Goal: Task Accomplishment & Management: Manage account settings

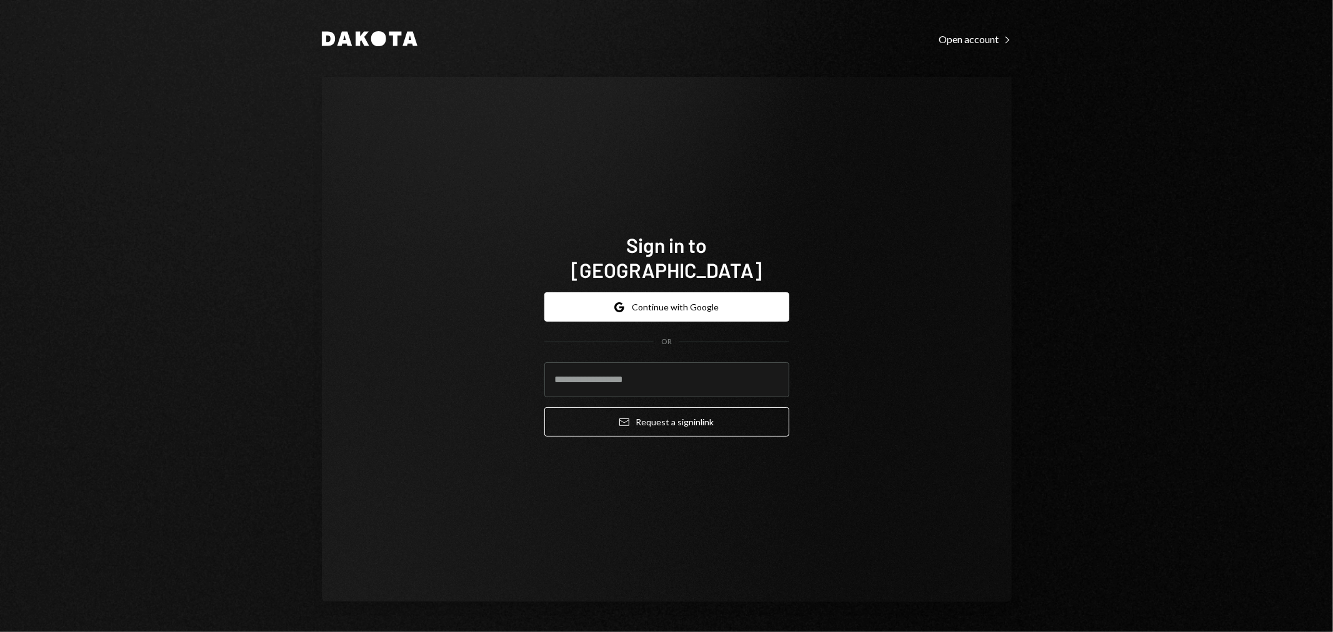
type input "**********"
click at [694, 292] on button "Google Continue with Google" at bounding box center [666, 306] width 245 height 29
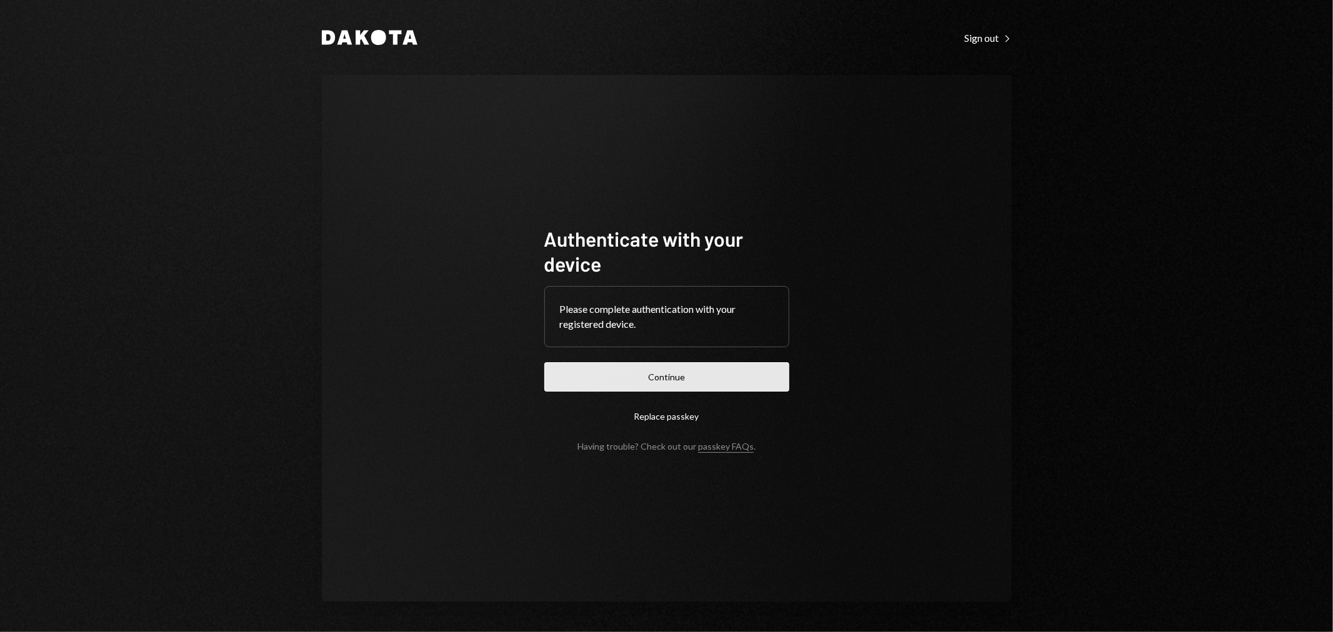
click at [696, 385] on button "Continue" at bounding box center [666, 376] width 245 height 29
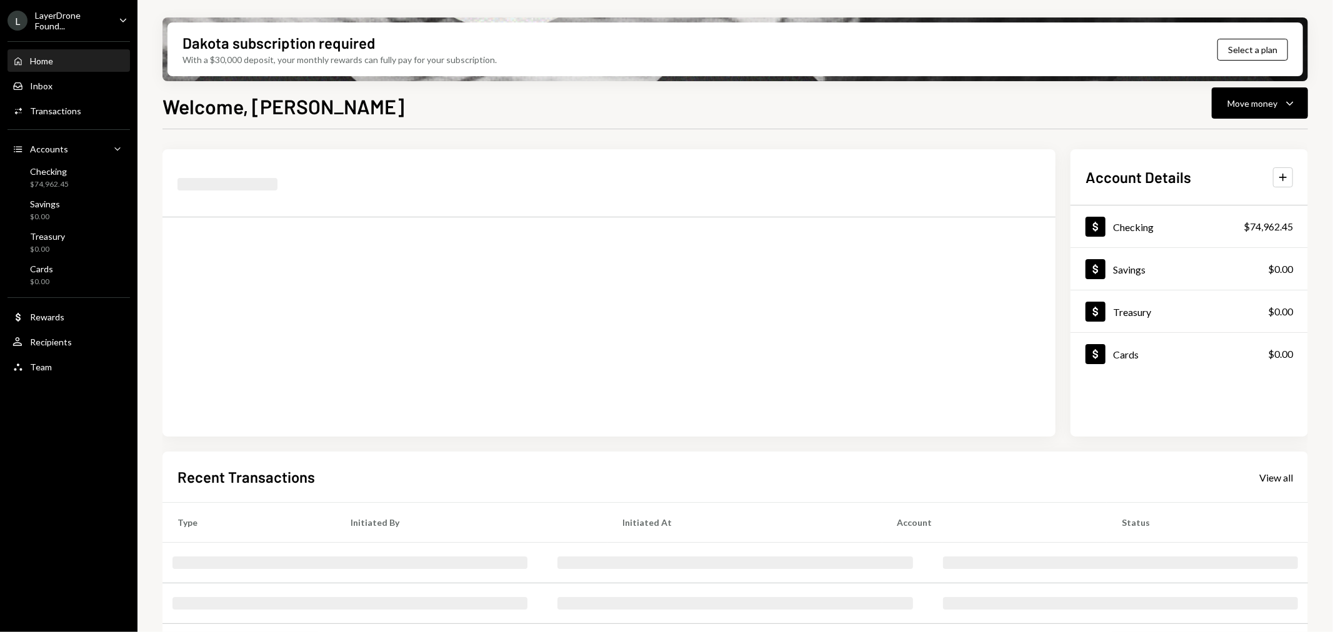
click at [109, 35] on div "Home Home Inbox Inbox Activities Transactions Accounts Accounts Caret Down Chec…" at bounding box center [68, 207] width 137 height 347
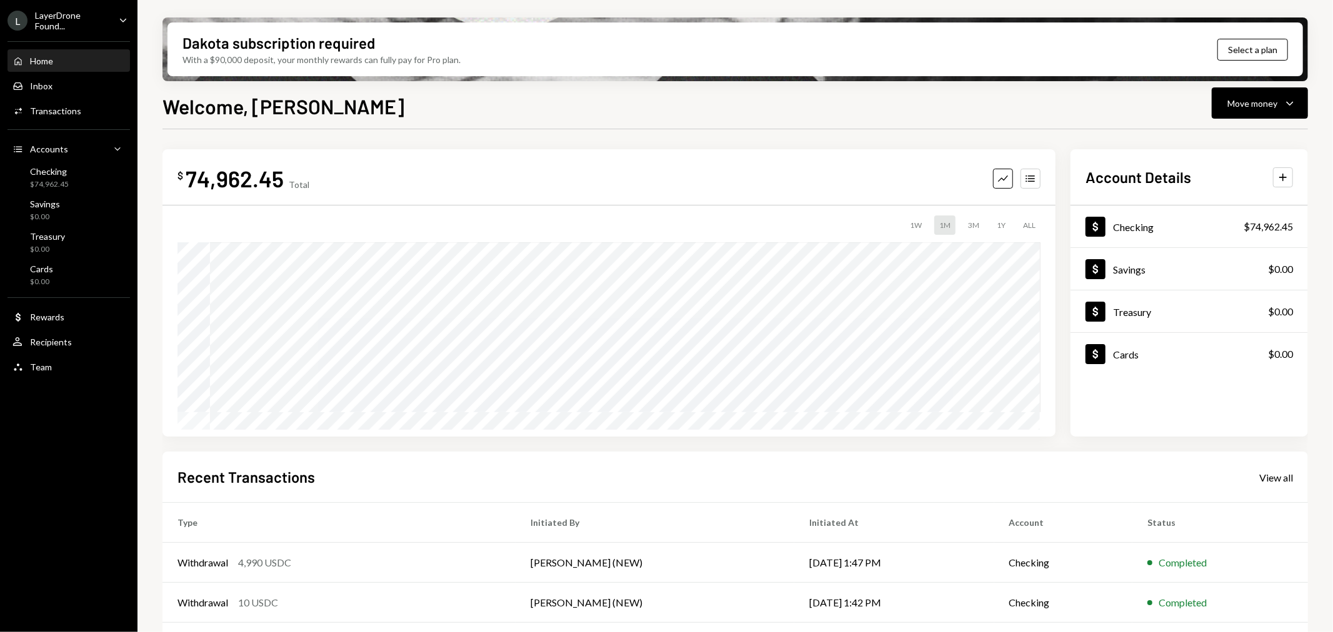
click at [107, 26] on div "LayerDrone Found..." at bounding box center [72, 20] width 74 height 21
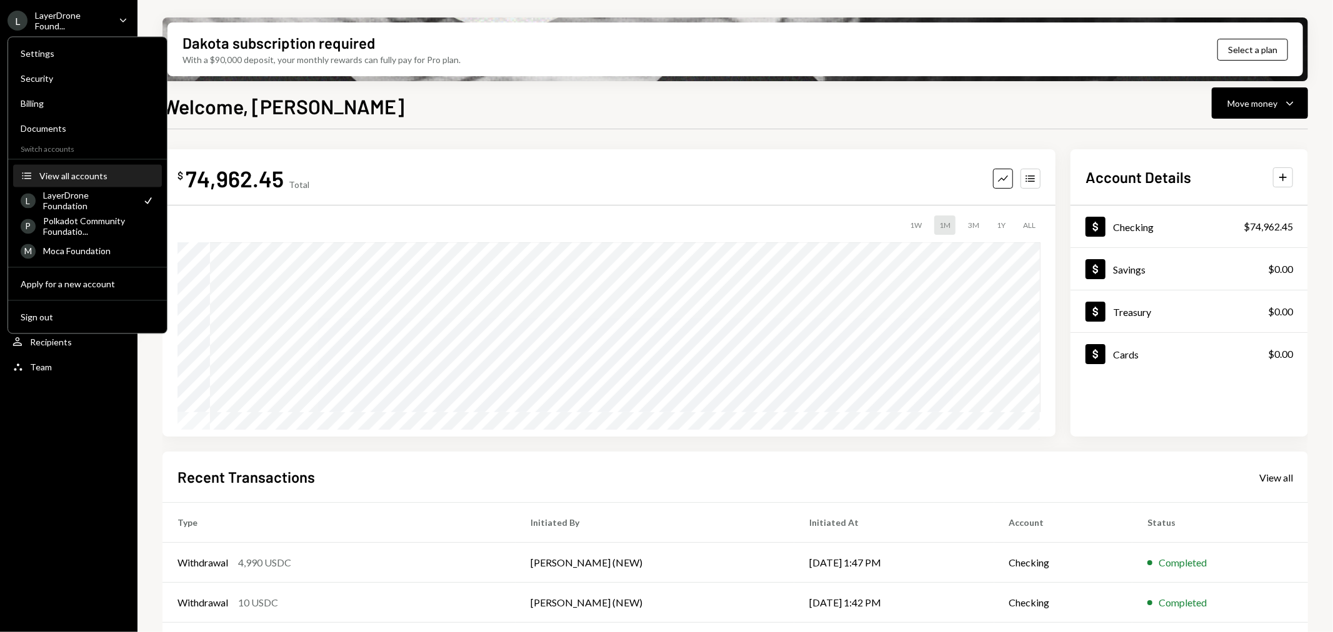
click at [80, 181] on button "Accounts View all accounts" at bounding box center [87, 176] width 149 height 22
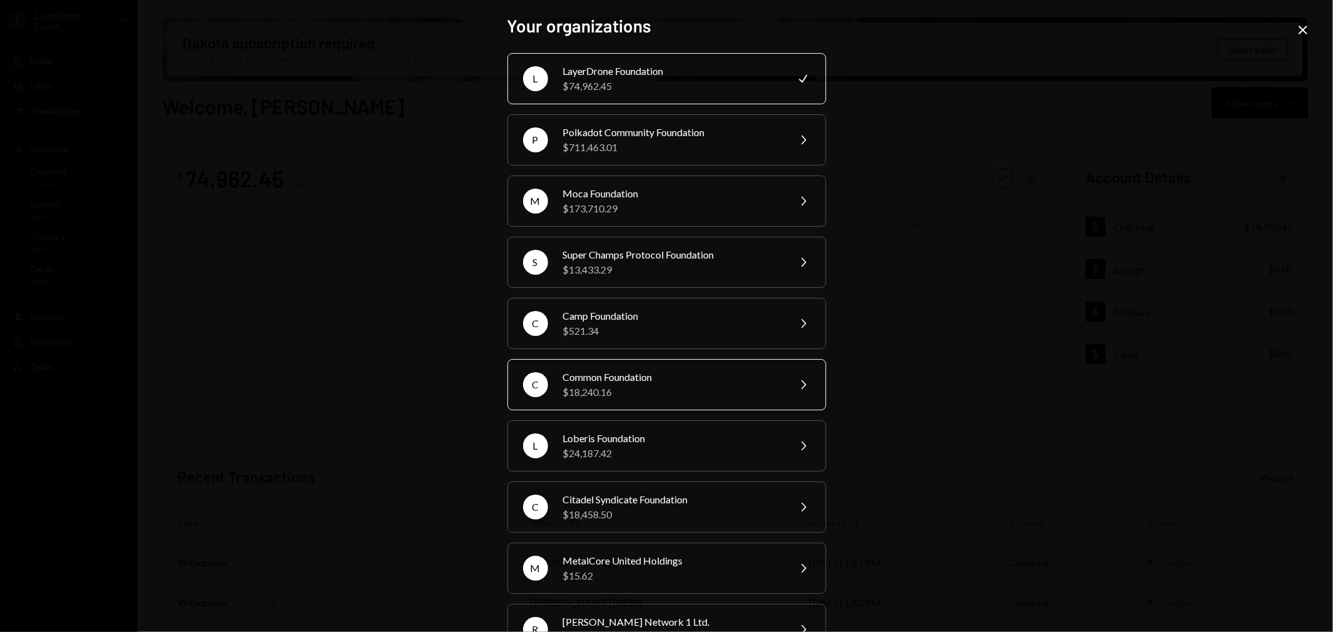
click at [636, 381] on div "Common Foundation" at bounding box center [671, 377] width 217 height 15
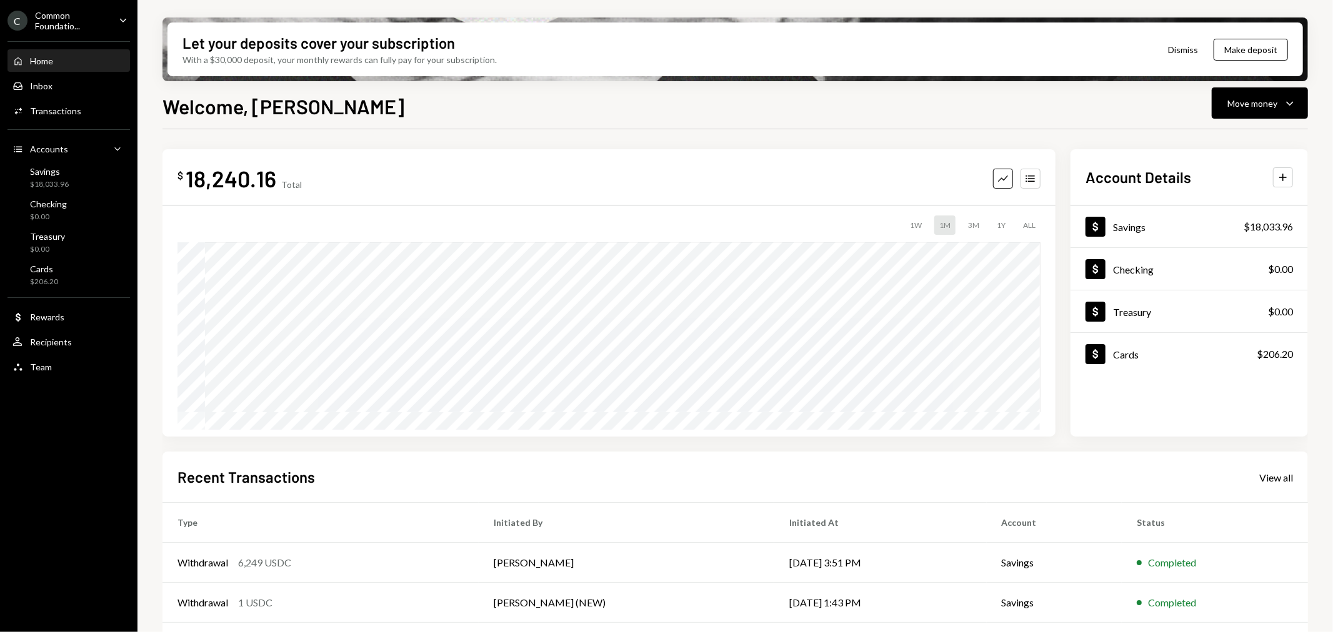
click at [116, 20] on icon "Caret Down" at bounding box center [123, 20] width 14 height 14
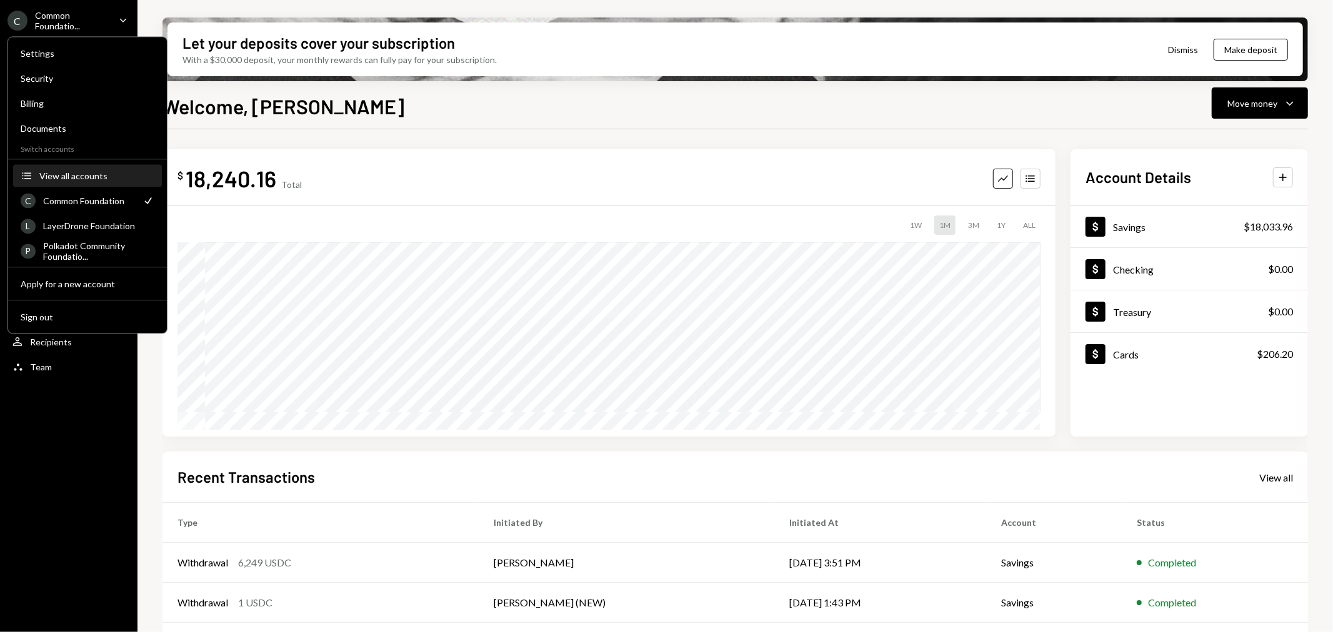
click at [85, 177] on div "View all accounts" at bounding box center [96, 176] width 115 height 11
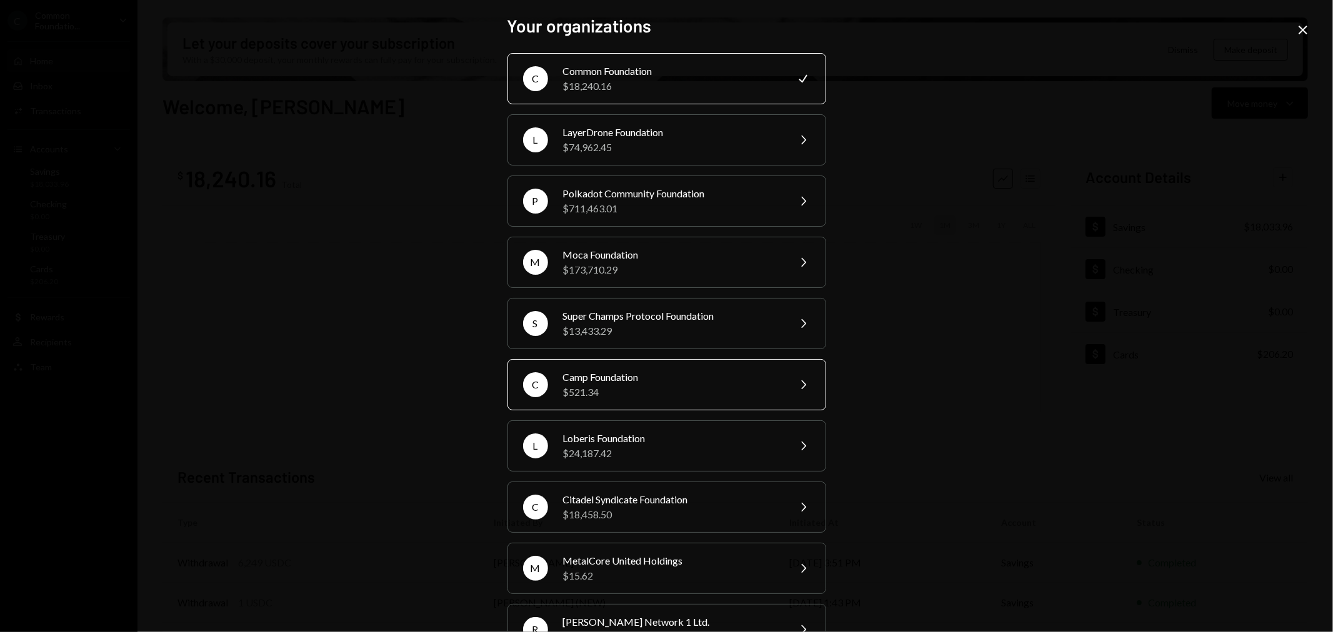
click at [692, 394] on div "$521.34" at bounding box center [671, 392] width 217 height 15
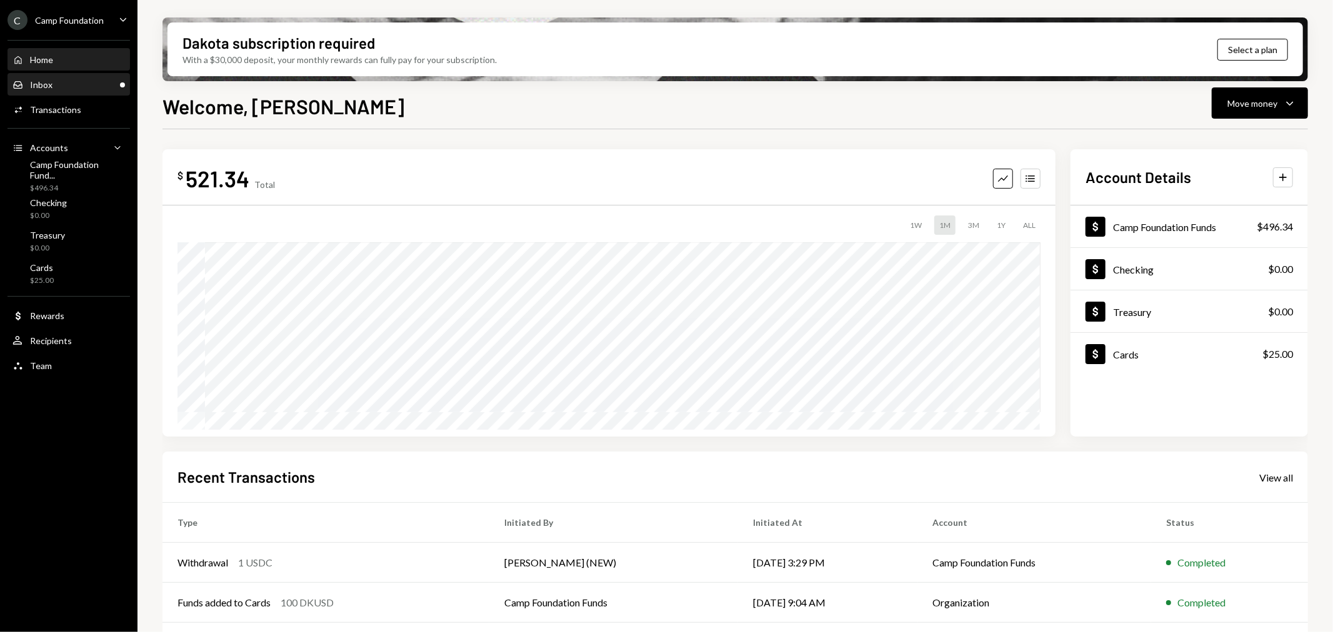
click at [61, 86] on div "Inbox Inbox" at bounding box center [68, 84] width 112 height 11
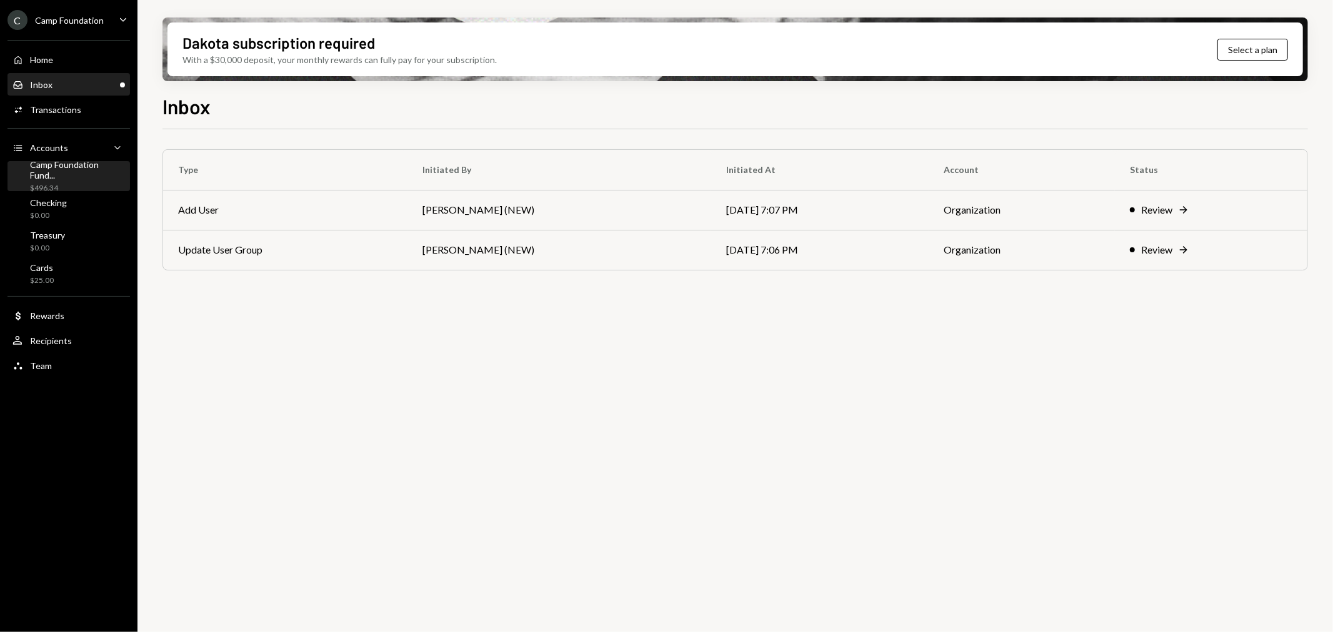
click at [103, 171] on div "Camp Foundation Fund..." at bounding box center [77, 169] width 95 height 21
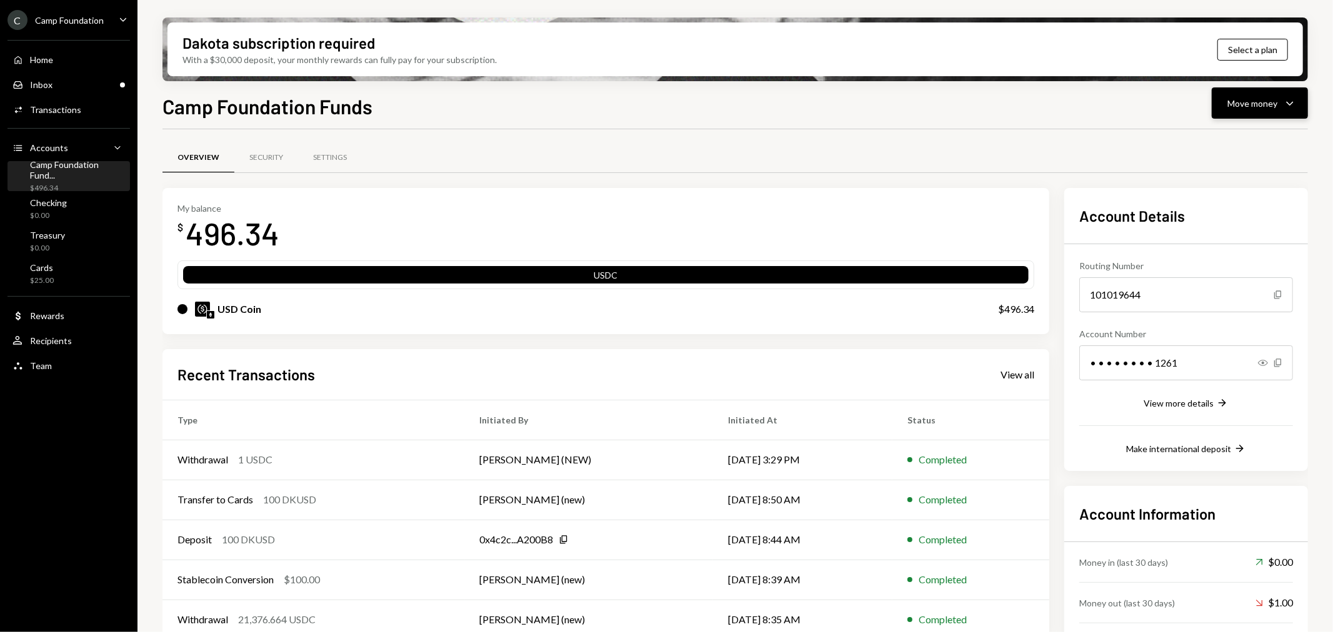
click at [1246, 97] on div "Move money" at bounding box center [1252, 103] width 50 height 13
click at [1251, 192] on div "Deposit" at bounding box center [1250, 196] width 91 height 13
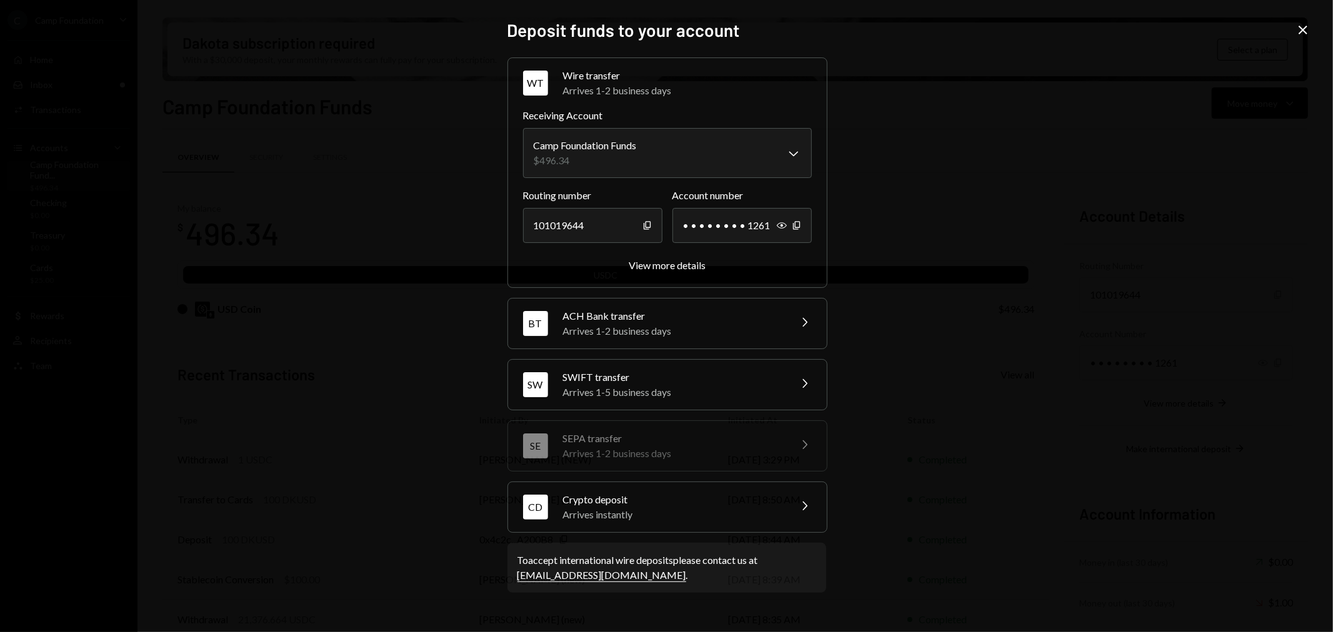
click at [624, 509] on div "Arrives instantly" at bounding box center [672, 514] width 219 height 15
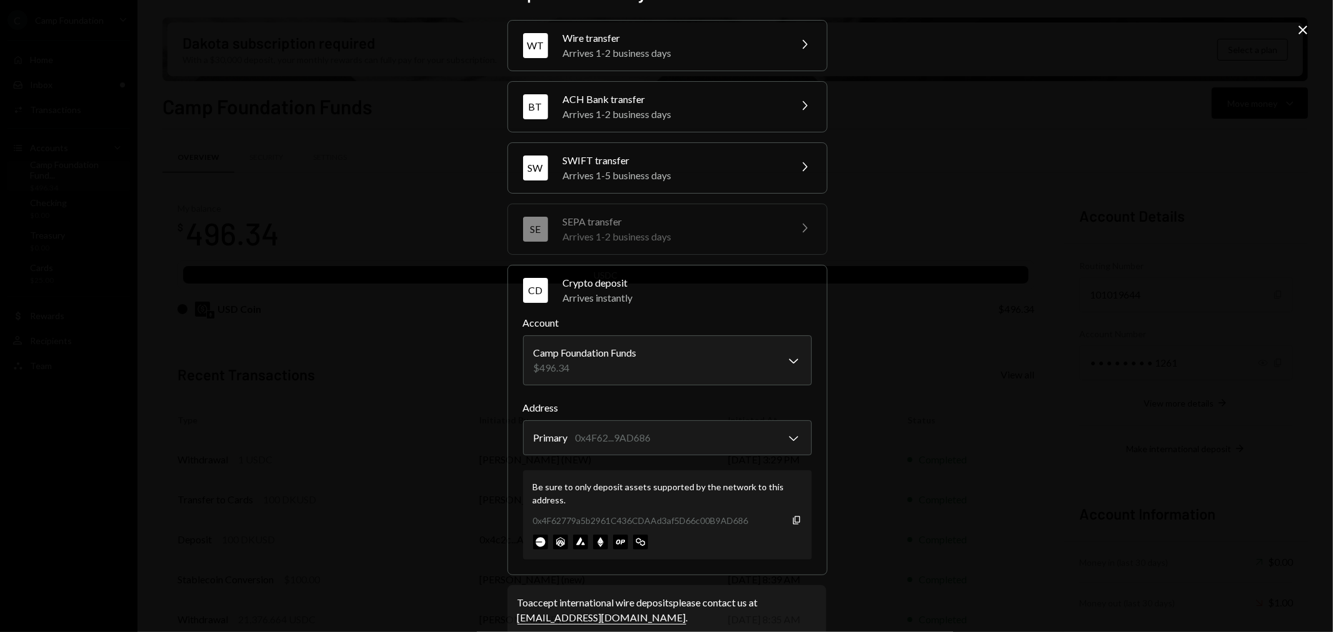
scroll to position [56, 0]
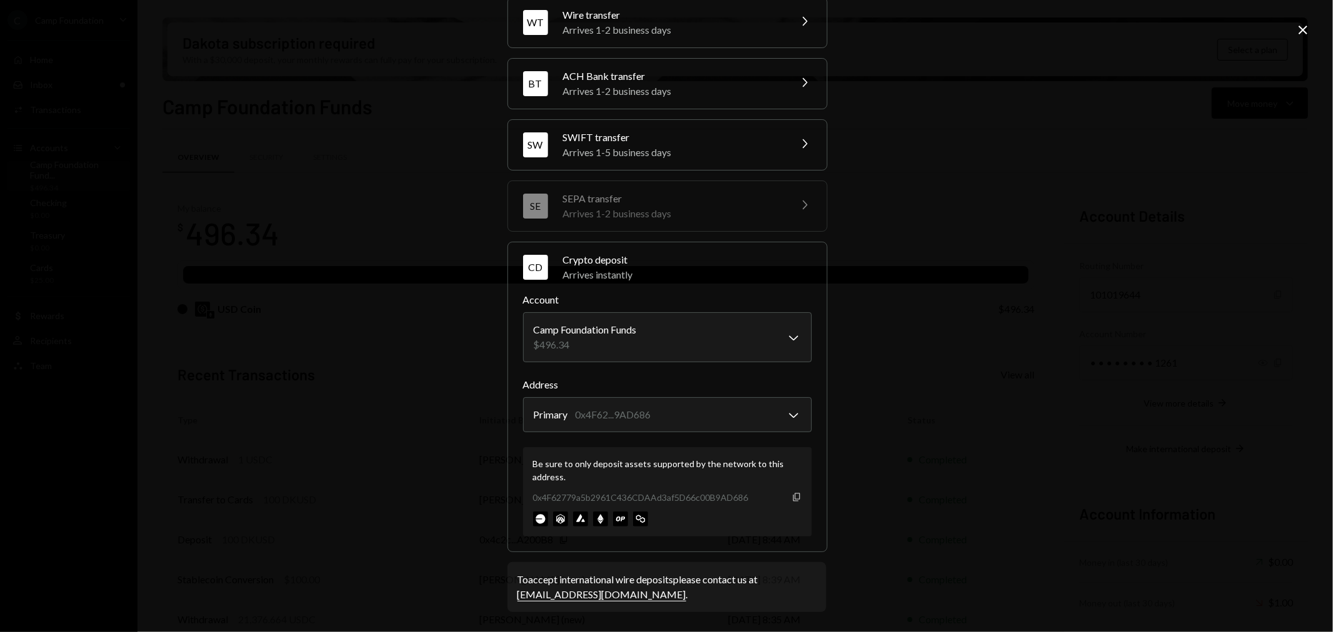
click at [794, 499] on icon "Copy" at bounding box center [797, 497] width 10 height 10
click at [429, 354] on div "**********" at bounding box center [666, 316] width 1333 height 632
click at [1303, 26] on icon "Close" at bounding box center [1303, 29] width 15 height 15
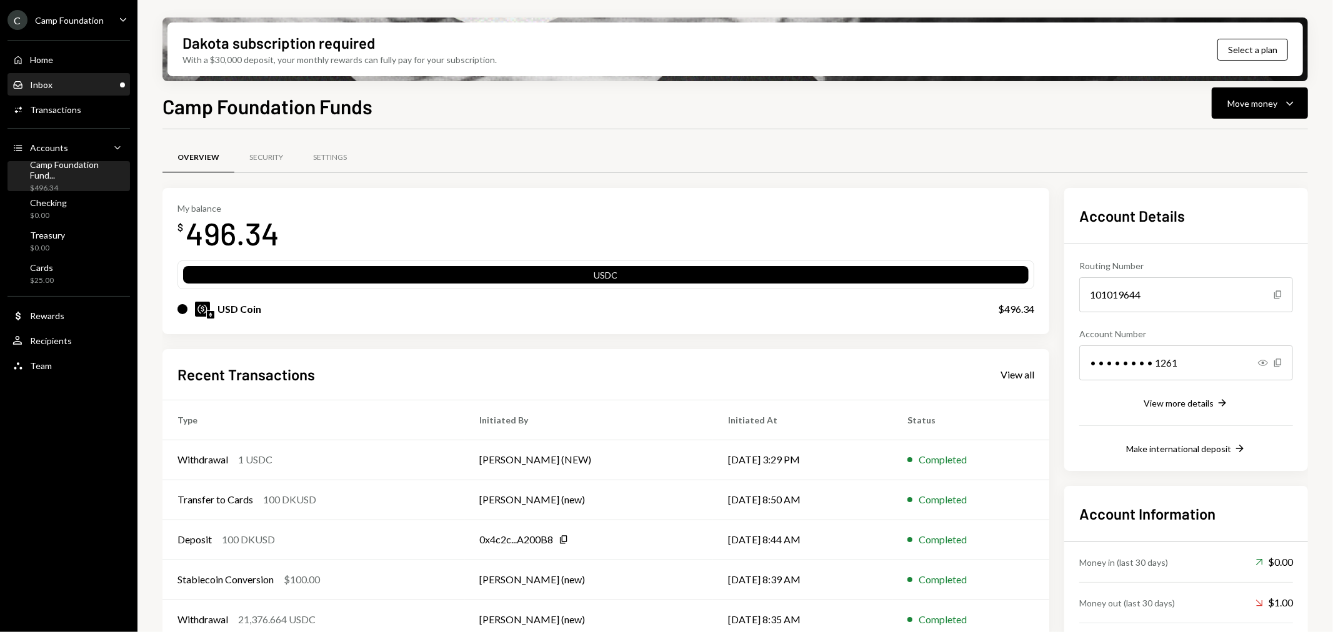
click at [86, 88] on div "Inbox Inbox" at bounding box center [68, 84] width 112 height 11
